Goal: Transaction & Acquisition: Download file/media

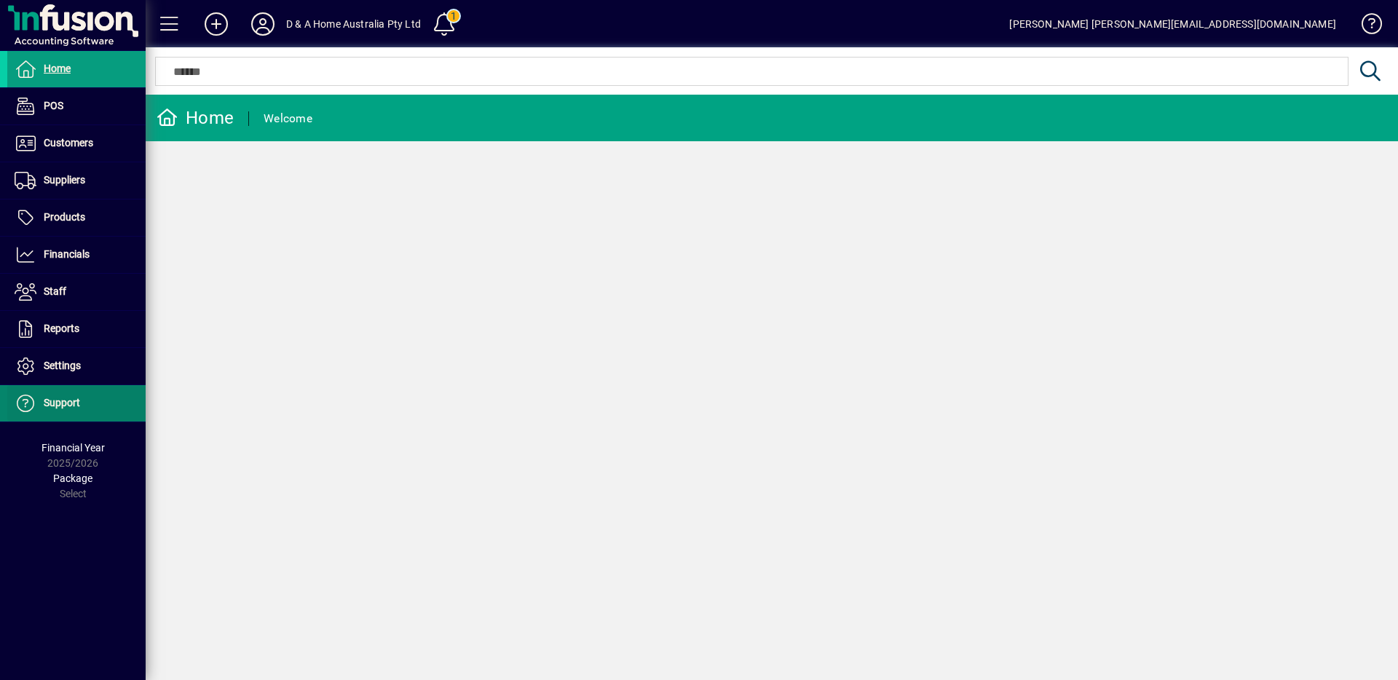
click at [96, 411] on span at bounding box center [76, 403] width 138 height 35
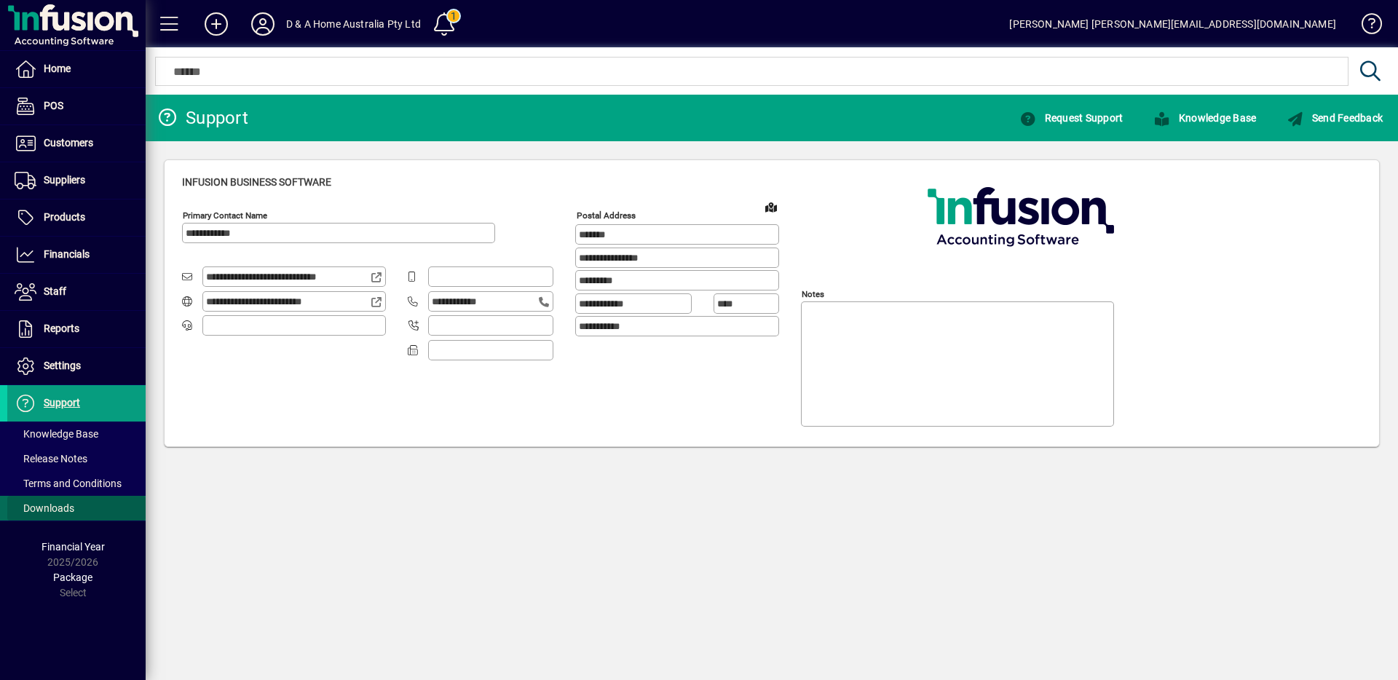
click at [71, 505] on span "Downloads" at bounding box center [45, 508] width 60 height 12
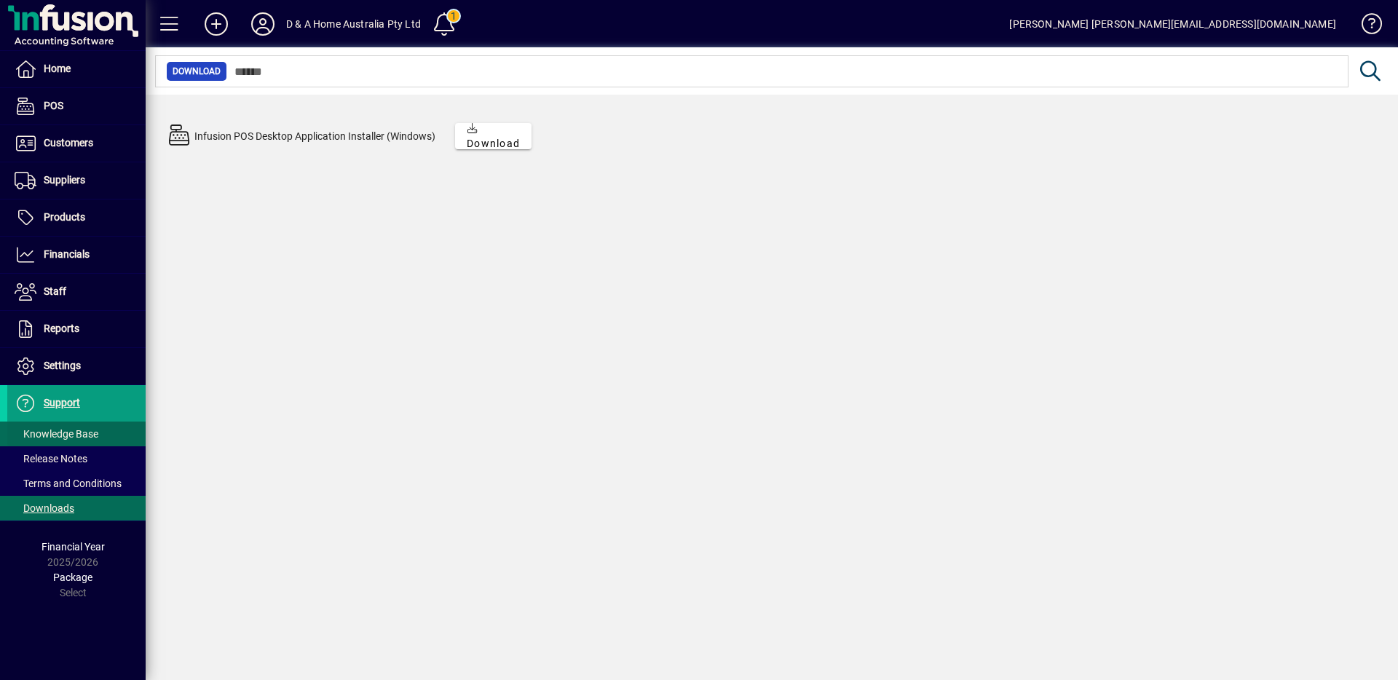
click at [112, 428] on span at bounding box center [76, 433] width 138 height 35
